Goal: Task Accomplishment & Management: Use online tool/utility

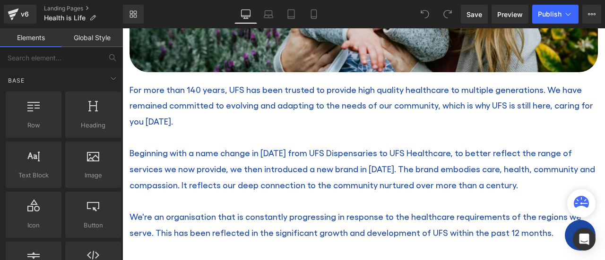
scroll to position [393, 0]
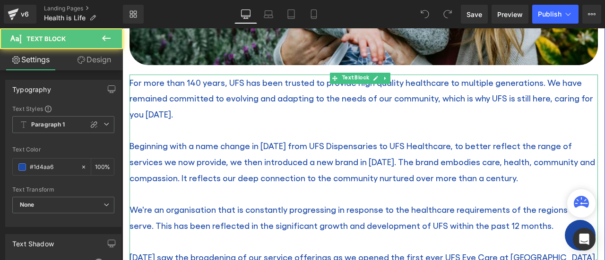
click at [515, 179] on div "Beginning with a name change in [DATE] from UFS Dispensaries to UFS Healthcare,…" at bounding box center [363, 162] width 468 height 48
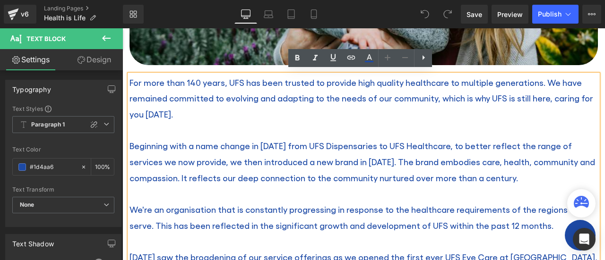
drag, startPoint x: 507, startPoint y: 177, endPoint x: 130, endPoint y: 141, distance: 378.7
click at [130, 141] on font "Beginning with a name change in [DATE] from UFS Dispensaries to UFS Healthcare,…" at bounding box center [361, 162] width 465 height 42
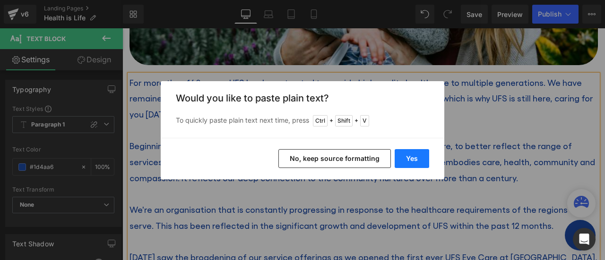
click at [418, 156] on button "Yes" at bounding box center [411, 158] width 34 height 19
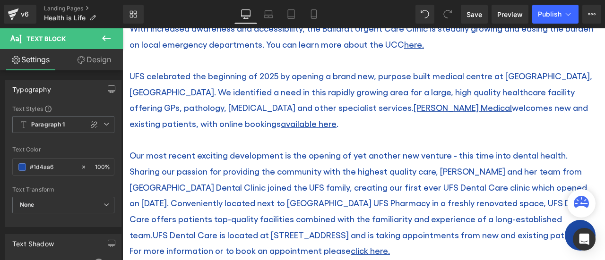
scroll to position [727, 0]
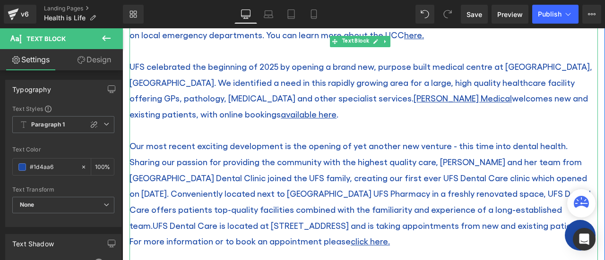
click at [189, 110] on div "UFS celebrated the beginning of 2025 by opening a brand new, purpose built medi…" at bounding box center [363, 91] width 468 height 64
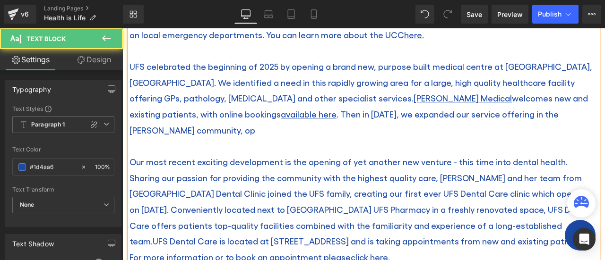
click at [233, 111] on div "UFS celebrated the beginning of 2025 by opening a brand new, purpose built medi…" at bounding box center [363, 98] width 468 height 79
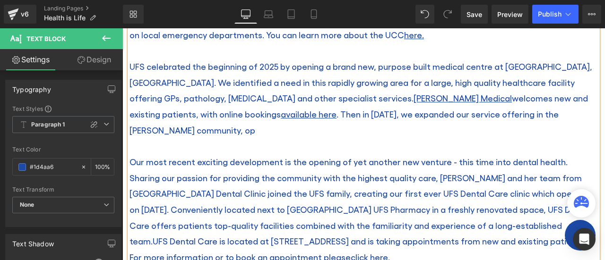
click at [502, 111] on div "UFS celebrated the beginning of 2025 by opening a brand new, purpose built medi…" at bounding box center [363, 98] width 468 height 79
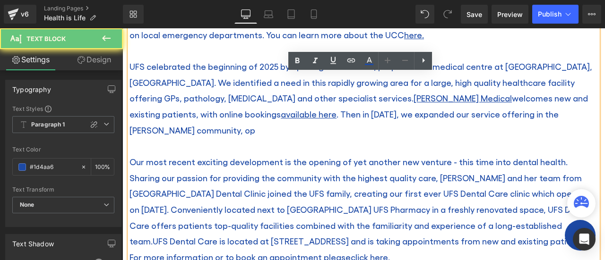
click at [503, 111] on div "UFS celebrated the beginning of 2025 by opening a brand new, purpose built medi…" at bounding box center [363, 98] width 468 height 79
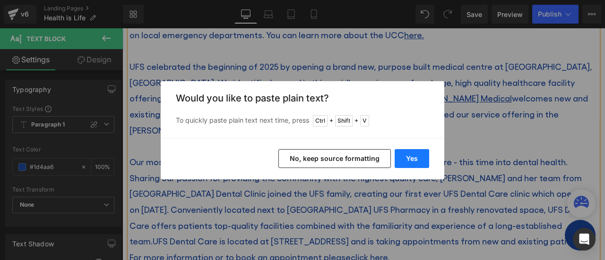
click at [411, 164] on button "Yes" at bounding box center [411, 158] width 34 height 19
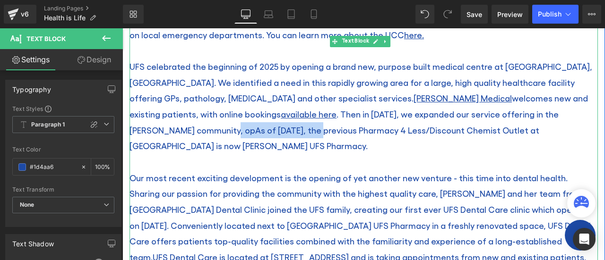
drag, startPoint x: 495, startPoint y: 111, endPoint x: 572, endPoint y: 109, distance: 77.0
click at [572, 109] on div "UFS celebrated the beginning of 2025 by opening a brand new, purpose built medi…" at bounding box center [363, 106] width 468 height 95
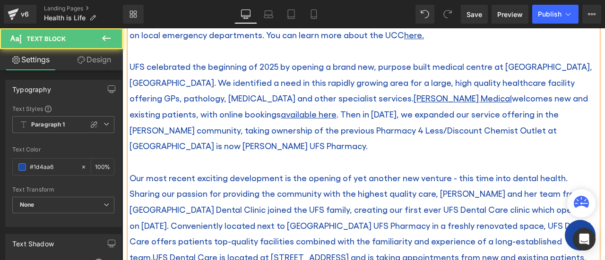
click at [235, 127] on div "UFS celebrated the beginning of 2025 by opening a brand new, purpose built medi…" at bounding box center [363, 106] width 468 height 95
click at [317, 126] on div "UFS celebrated the beginning of 2025 by opening a brand new, purpose built medi…" at bounding box center [363, 106] width 468 height 95
click at [350, 126] on div "UFS celebrated the beginning of 2025 by opening a brand new, purpose built medi…" at bounding box center [363, 106] width 468 height 95
click at [407, 126] on div "UFS celebrated the beginning of 2025 by opening a brand new, purpose built medi…" at bounding box center [363, 106] width 468 height 95
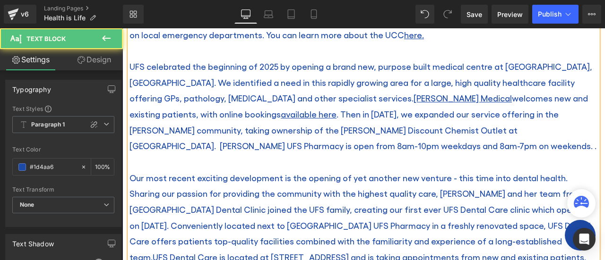
click at [501, 130] on div "UFS celebrated the beginning of 2025 by opening a brand new, purpose built medi…" at bounding box center [363, 106] width 468 height 95
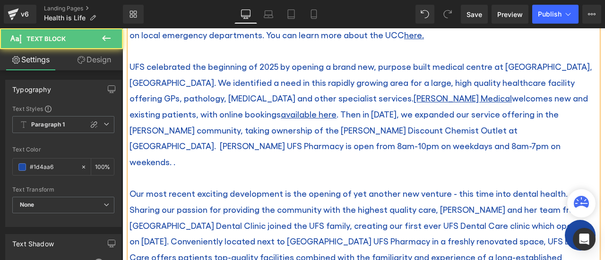
click at [229, 142] on div "UFS celebrated the beginning of 2025 by opening a brand new, purpose built medi…" at bounding box center [363, 114] width 468 height 111
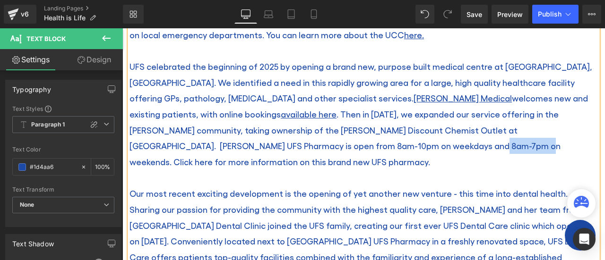
drag, startPoint x: 225, startPoint y: 142, endPoint x: 260, endPoint y: 146, distance: 35.6
click at [260, 146] on div "UFS celebrated the beginning of 2025 by opening a brand new, purpose built medi…" at bounding box center [363, 114] width 468 height 111
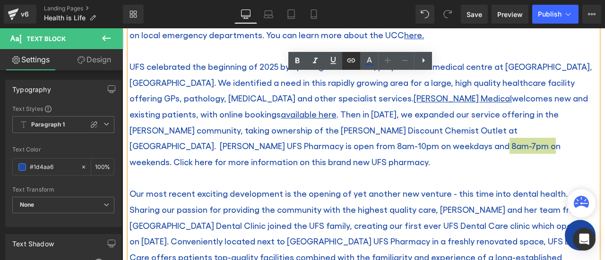
click at [353, 57] on icon at bounding box center [350, 60] width 11 height 11
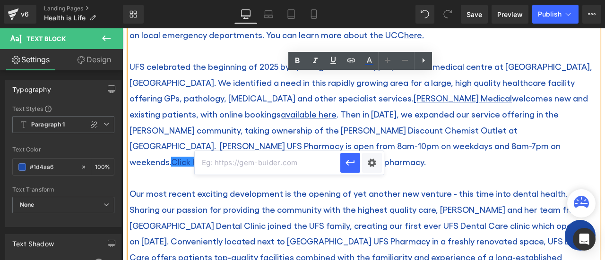
click at [220, 162] on input "text" at bounding box center [267, 163] width 145 height 24
paste input "[URL][DOMAIN_NAME][PERSON_NAME]"
type input "[URL][DOMAIN_NAME][PERSON_NAME]"
click at [348, 163] on icon "button" at bounding box center [349, 163] width 9 height 6
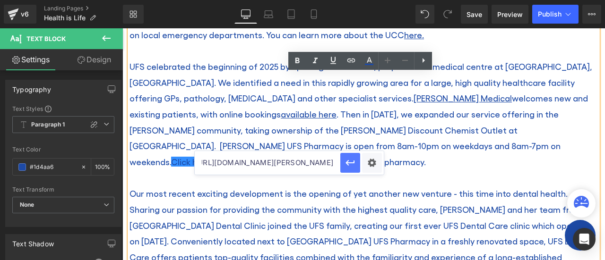
scroll to position [0, 0]
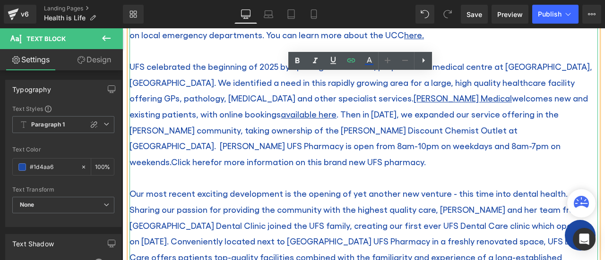
click at [352, 170] on div at bounding box center [363, 178] width 468 height 16
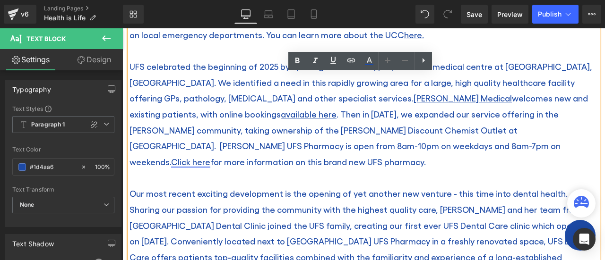
click at [210, 157] on link "Click here" at bounding box center [190, 162] width 39 height 10
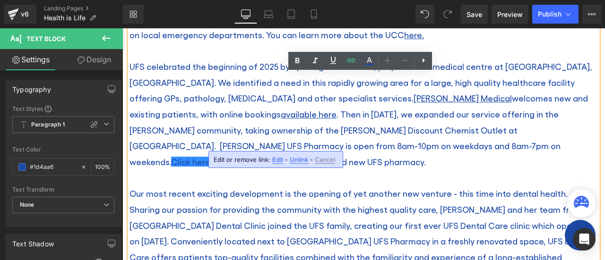
click at [360, 136] on div "UFS celebrated the beginning of 2025 by opening a brand new, purpose built medi…" at bounding box center [363, 114] width 468 height 111
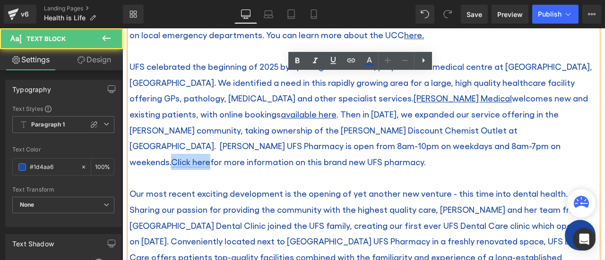
drag, startPoint x: 261, startPoint y: 143, endPoint x: 223, endPoint y: 144, distance: 37.8
click at [210, 157] on link "Click here" at bounding box center [190, 162] width 39 height 10
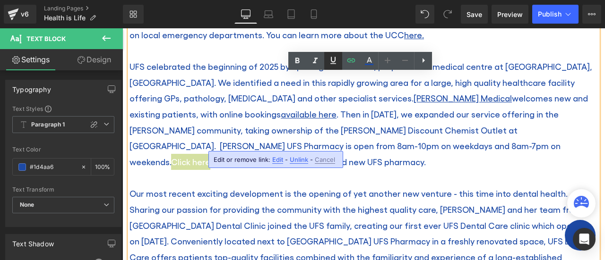
click at [337, 60] on icon at bounding box center [332, 60] width 11 height 11
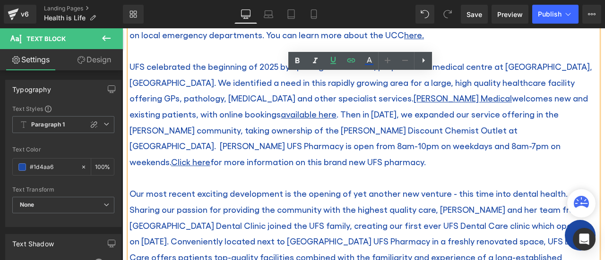
click at [361, 129] on div "UFS celebrated the beginning of 2025 by opening a brand new, purpose built medi…" at bounding box center [363, 114] width 468 height 111
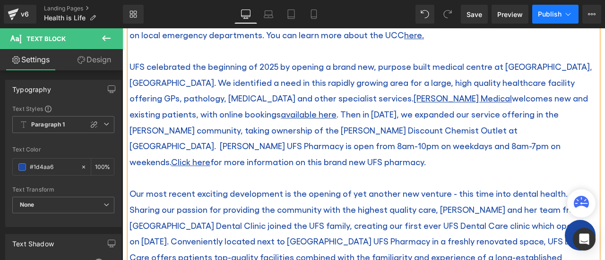
click at [550, 17] on span "Publish" at bounding box center [549, 14] width 24 height 8
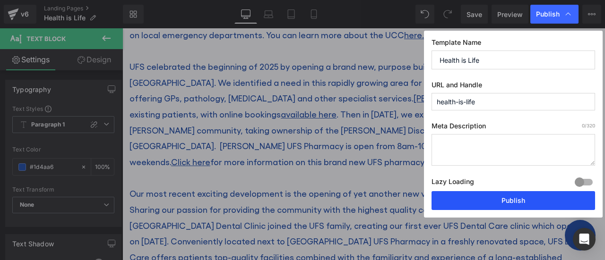
click at [515, 196] on button "Publish" at bounding box center [512, 200] width 163 height 19
